Goal: Task Accomplishment & Management: Complete application form

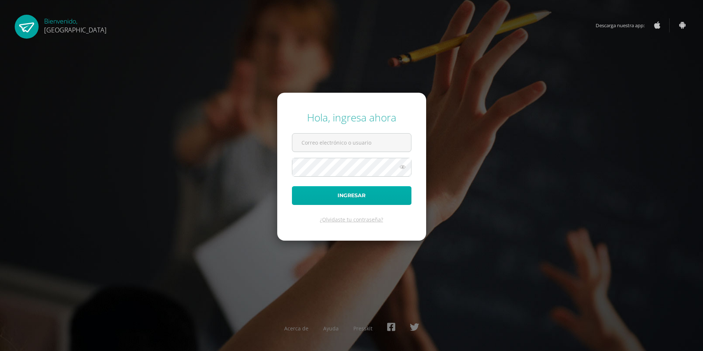
type input "2019180@colegiobelga.edu.gt"
click at [362, 198] on button "Ingresar" at bounding box center [352, 195] width 120 height 19
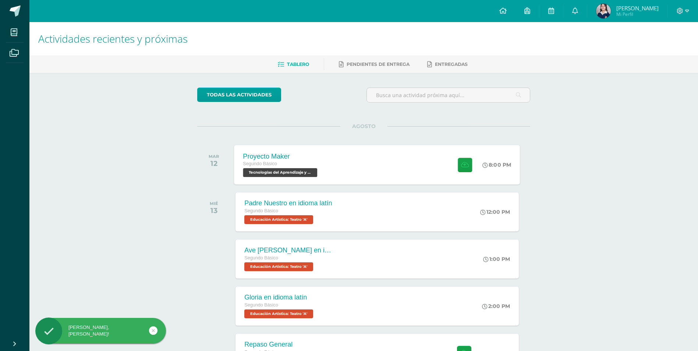
click at [387, 173] on div "Proyecto Maker Segundo Básico Tecnologías del Aprendizaje y la Comunicación 'A'…" at bounding box center [377, 164] width 286 height 39
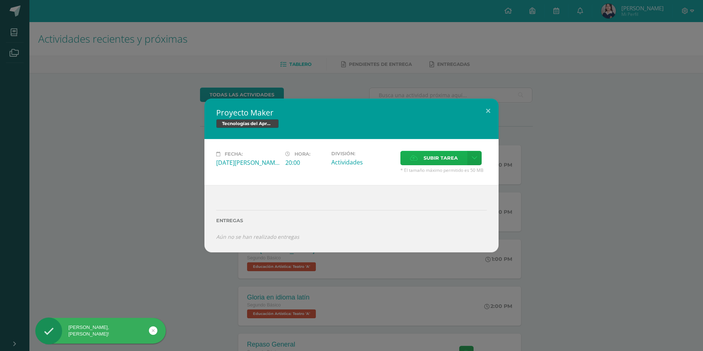
click at [455, 156] on span "Subir tarea" at bounding box center [441, 158] width 34 height 14
click at [0, 0] on input "Subir tarea" at bounding box center [0, 0] width 0 height 0
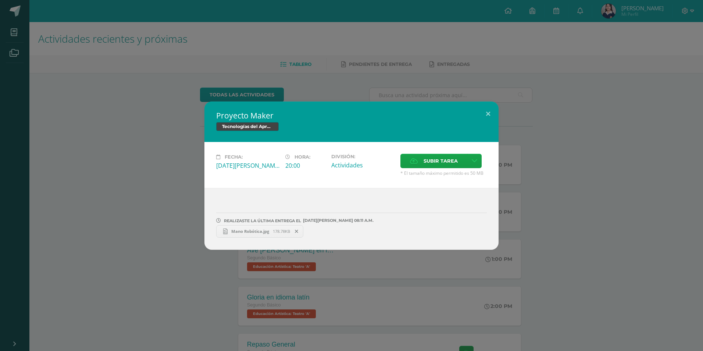
click at [248, 234] on link "Mano Robótica.jpg 178.78KB" at bounding box center [259, 231] width 87 height 13
click at [493, 115] on button at bounding box center [488, 114] width 21 height 25
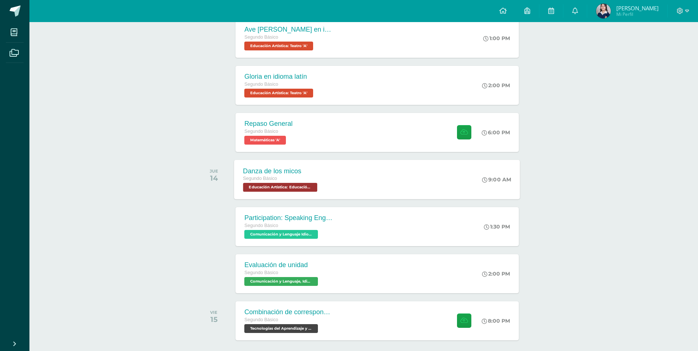
scroll to position [252, 0]
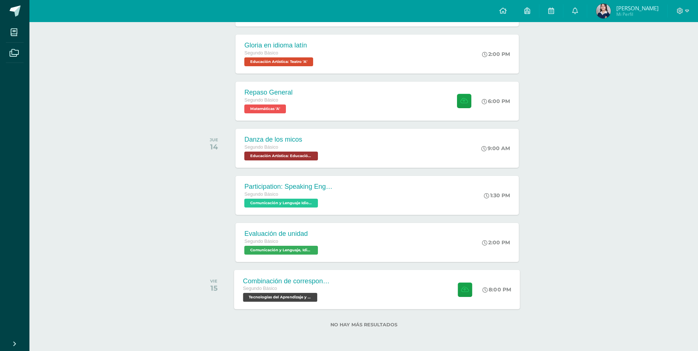
click at [354, 299] on div "Combinación de correspondencia Segundo Básico Tecnologías del Aprendizaje y la …" at bounding box center [377, 289] width 286 height 39
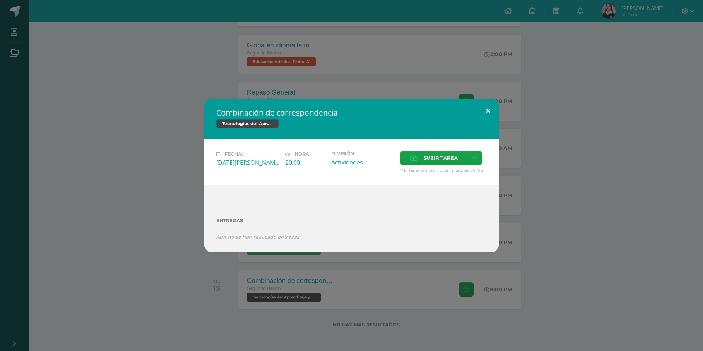
click at [485, 113] on button at bounding box center [488, 111] width 21 height 25
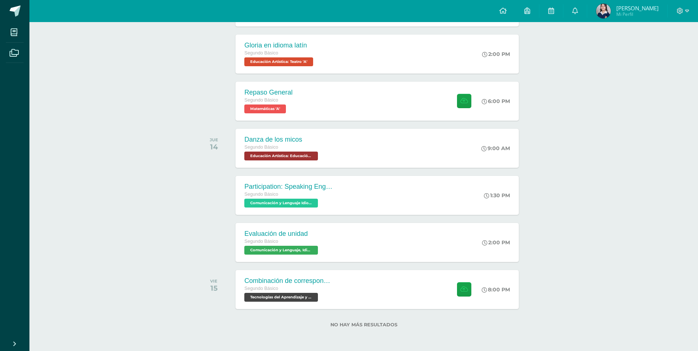
click at [611, 13] on img at bounding box center [603, 11] width 15 height 15
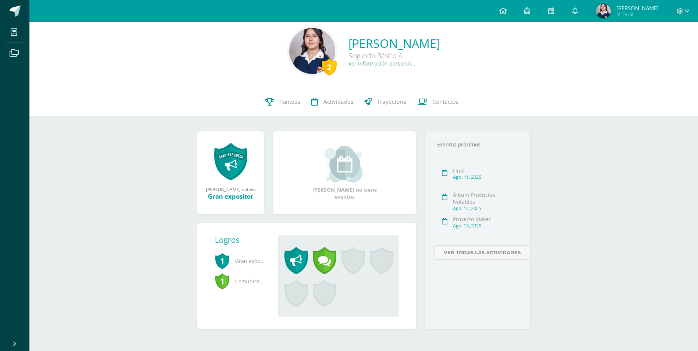
scroll to position [9, 0]
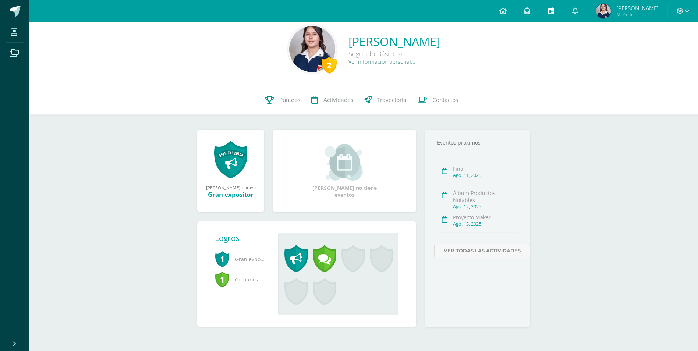
click at [548, 9] on link at bounding box center [551, 11] width 24 height 22
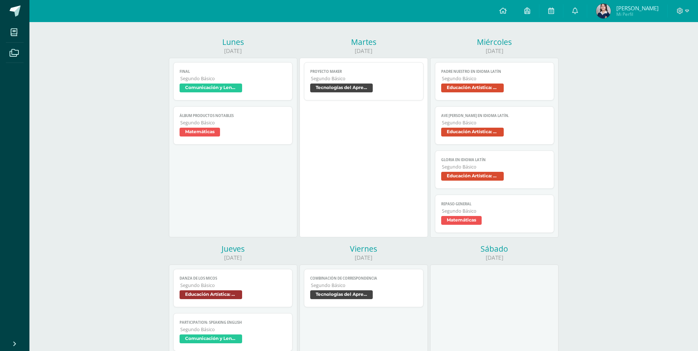
scroll to position [74, 0]
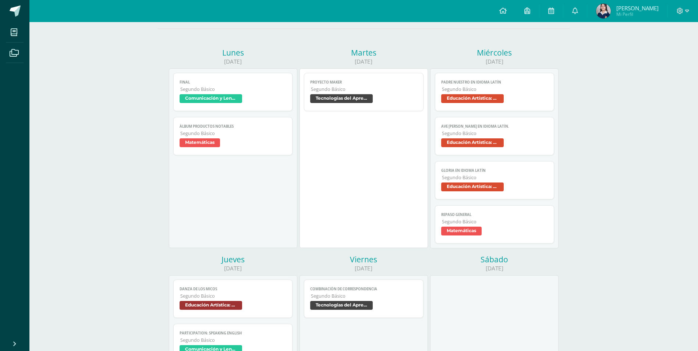
click at [269, 137] on link "Álbum Productos Notables Segundo Básico Matemáticas" at bounding box center [233, 136] width 120 height 38
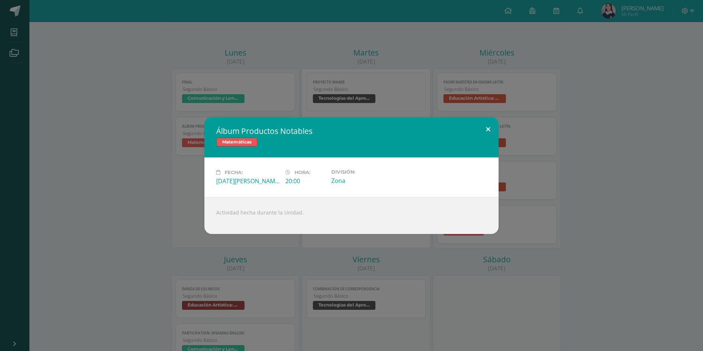
click at [487, 133] on button at bounding box center [488, 129] width 21 height 25
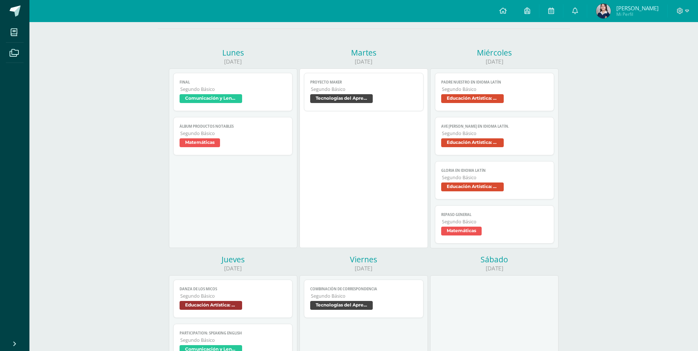
click at [356, 89] on span "Segundo Básico" at bounding box center [364, 89] width 106 height 6
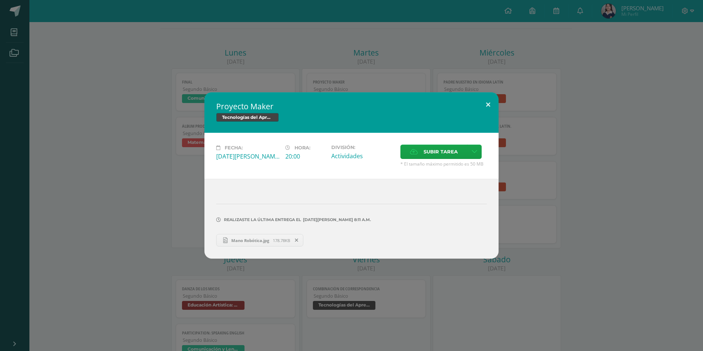
click at [490, 104] on button at bounding box center [488, 104] width 21 height 25
